Goal: Find specific page/section: Find specific page/section

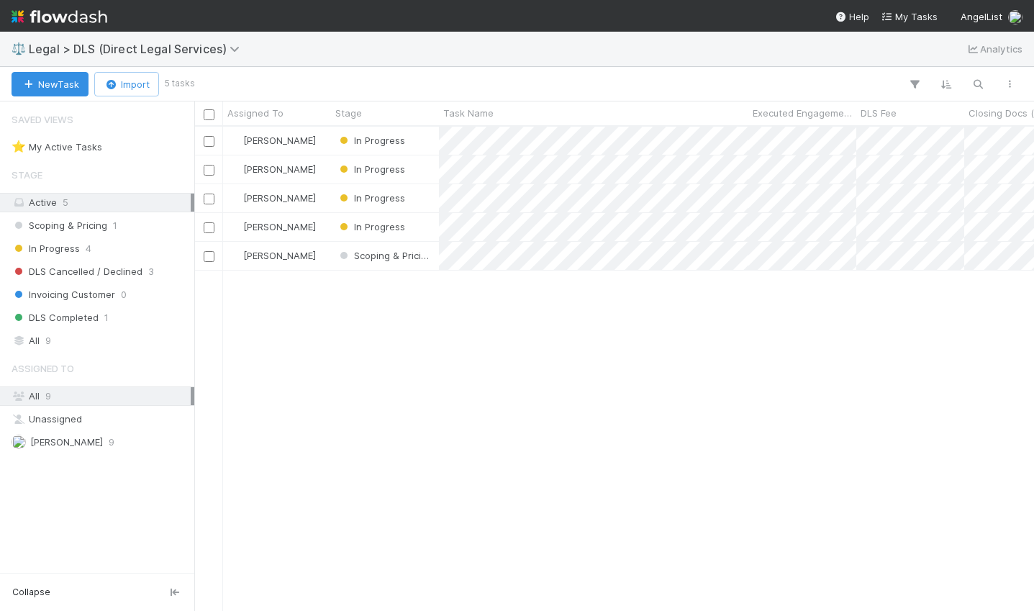
scroll to position [473, 829]
click at [427, 230] on div "In Progress" at bounding box center [385, 227] width 108 height 28
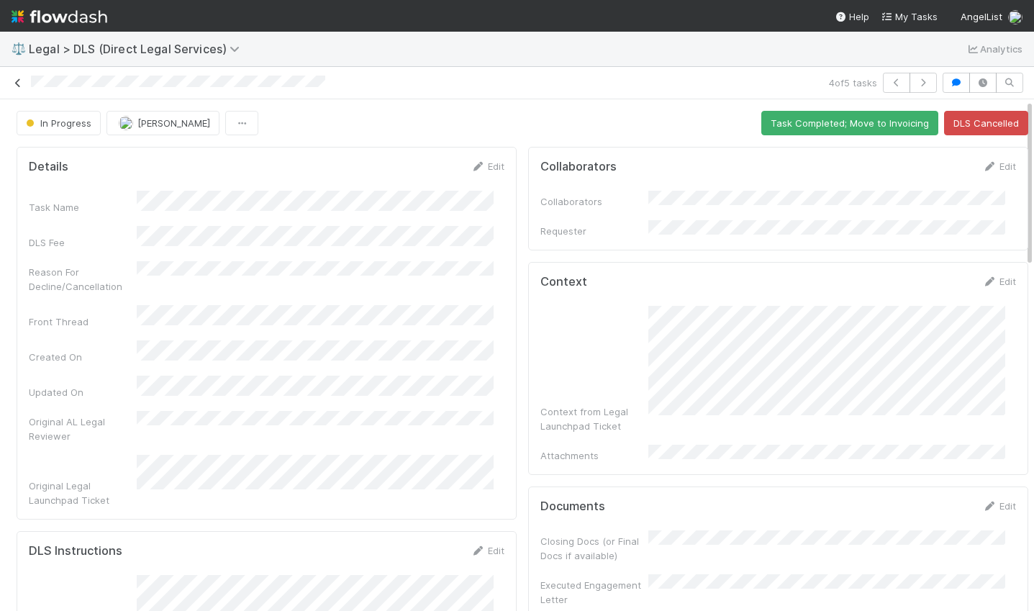
click at [12, 78] on icon at bounding box center [18, 82] width 14 height 9
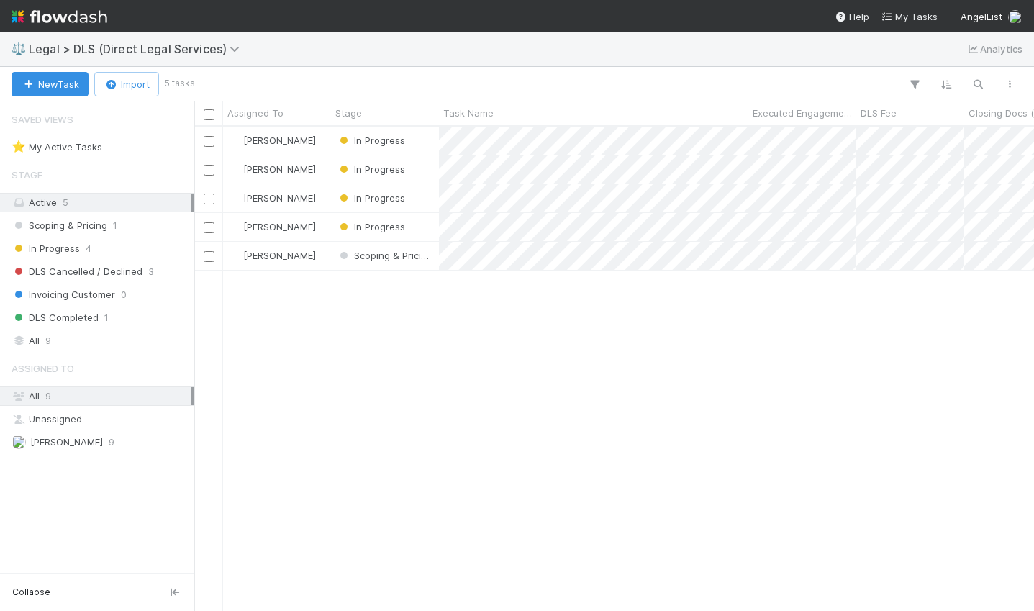
scroll to position [473, 829]
click at [234, 49] on icon at bounding box center [237, 49] width 14 height 12
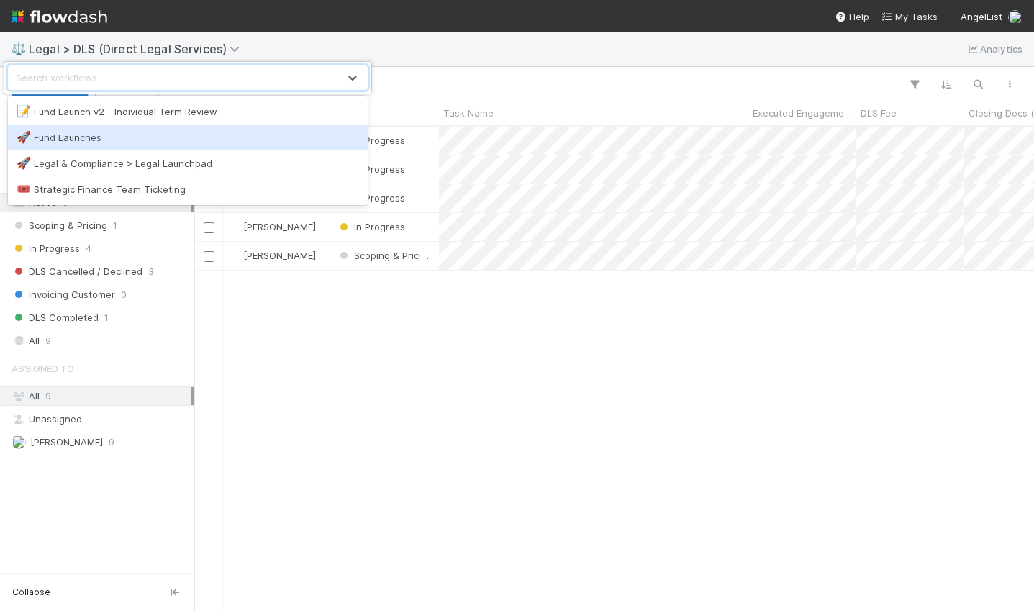
click at [56, 132] on div "🚀 Fund Launches" at bounding box center [188, 137] width 343 height 14
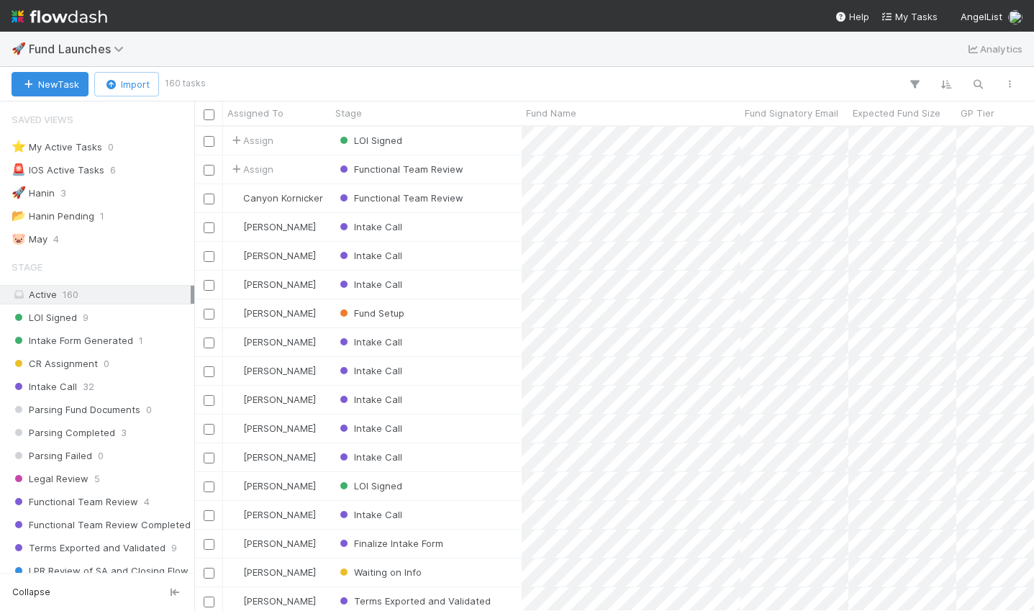
scroll to position [473, 829]
click at [512, 199] on div "Functional Team Review" at bounding box center [426, 198] width 191 height 28
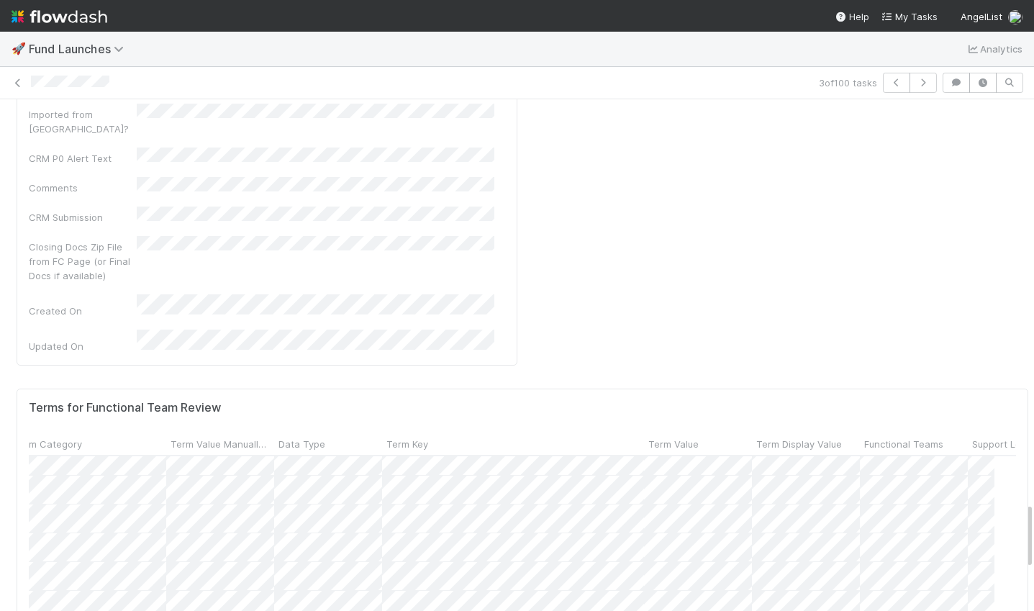
scroll to position [499, 0]
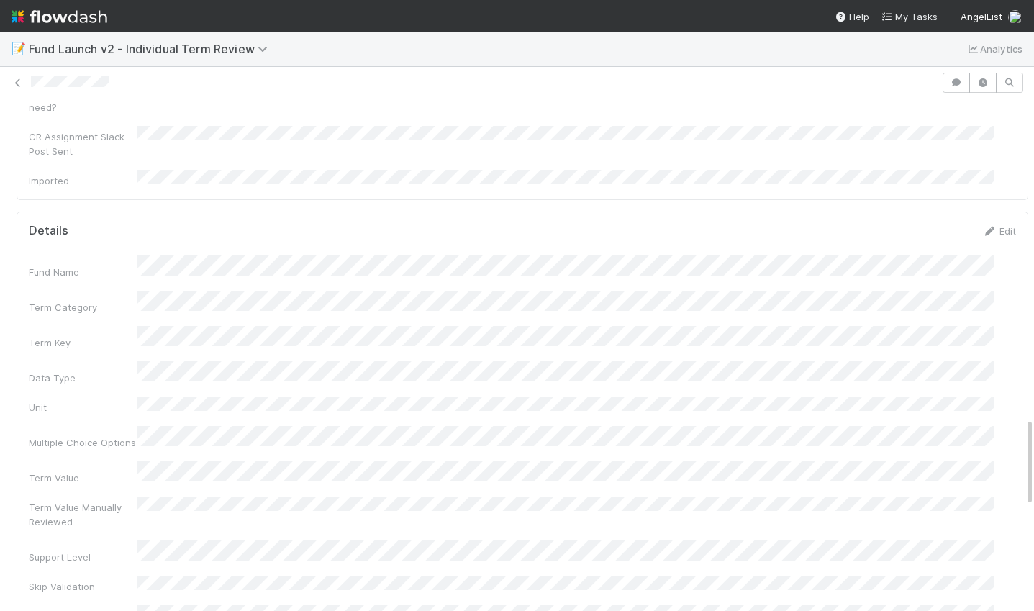
scroll to position [1719, 0]
